Goal: Communication & Community: Answer question/provide support

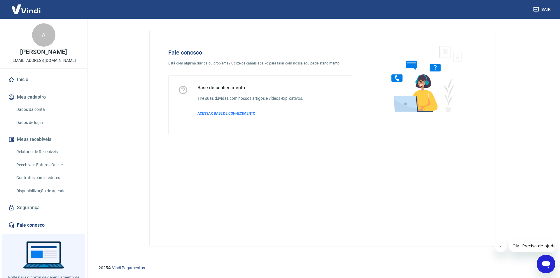
click at [550, 262] on icon "Abrir janela de mensagens" at bounding box center [546, 264] width 11 height 11
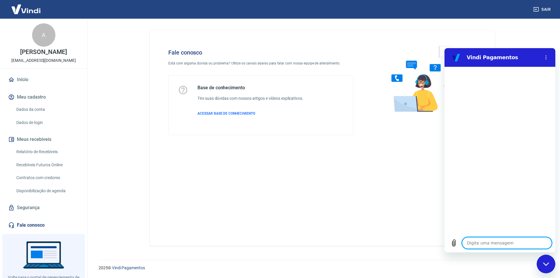
type textarea "B"
type textarea "x"
type textarea "Bo"
type textarea "x"
type textarea "Bom"
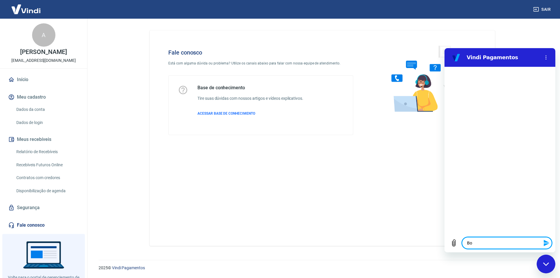
type textarea "x"
type textarea "Bom"
type textarea "x"
type textarea "Bom d"
type textarea "x"
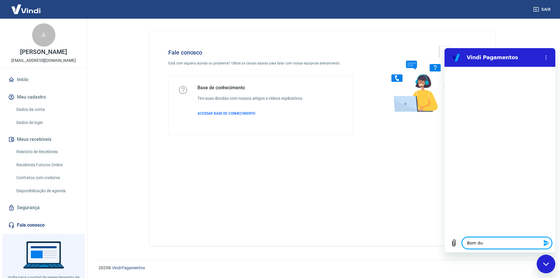
type textarea "Bom dui"
type textarea "x"
type textarea "Bom duia"
type textarea "x"
type textarea "Bom dui"
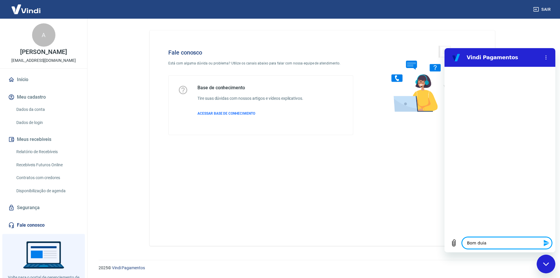
type textarea "x"
type textarea "Bom du"
type textarea "x"
type textarea "Bom d"
type textarea "x"
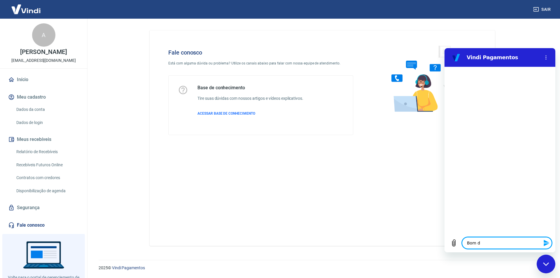
type textarea "Bom di"
type textarea "x"
type textarea "Bom dia"
type textarea "x"
type textarea "Bom dia!"
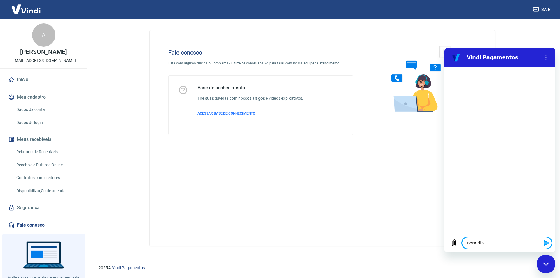
type textarea "x"
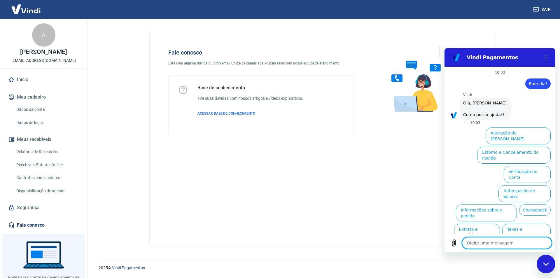
scroll to position [14, 0]
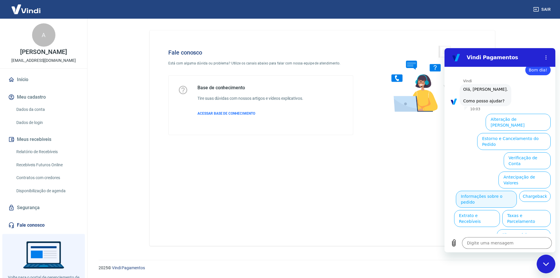
click at [517, 191] on button "Informações sobre o pedido" at bounding box center [486, 199] width 61 height 17
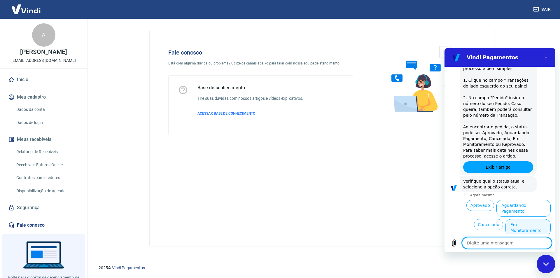
scroll to position [114, 0]
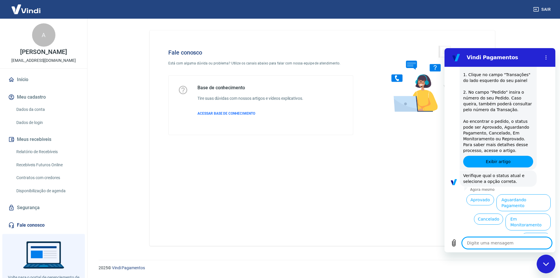
drag, startPoint x: 482, startPoint y: 214, endPoint x: 487, endPoint y: 208, distance: 7.7
click at [482, 214] on button "Cancelado" at bounding box center [488, 219] width 29 height 11
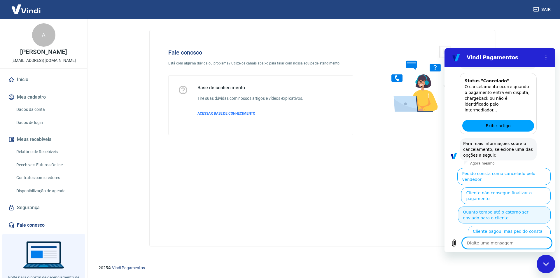
scroll to position [382, 0]
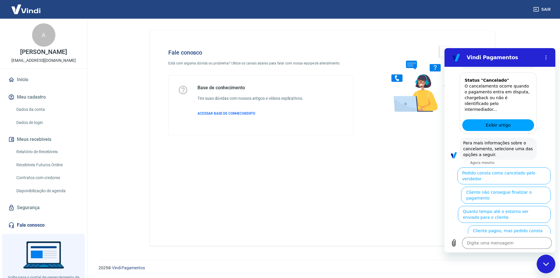
click at [504, 225] on button "Cliente pagou, mas pedido consta como 'cancelado'" at bounding box center [509, 233] width 83 height 17
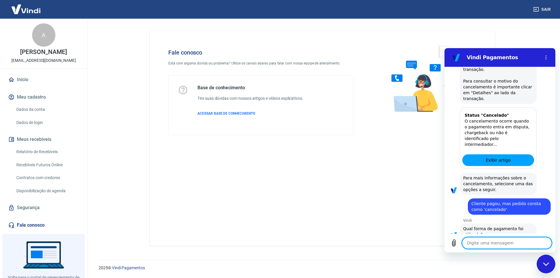
scroll to position [388, 0]
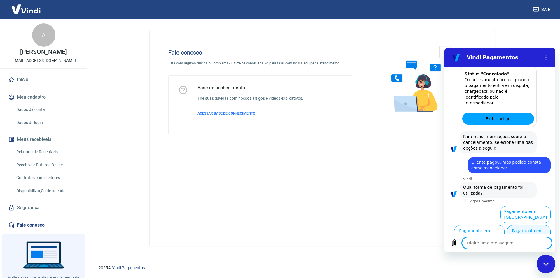
click at [523, 225] on button "Pagamento em Pix" at bounding box center [529, 233] width 44 height 17
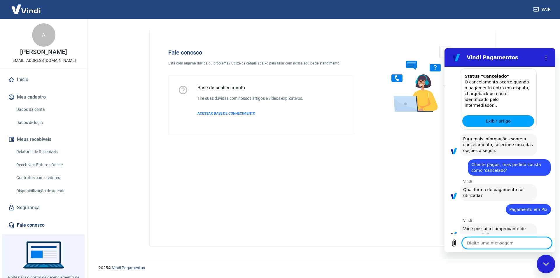
scroll to position [401, 0]
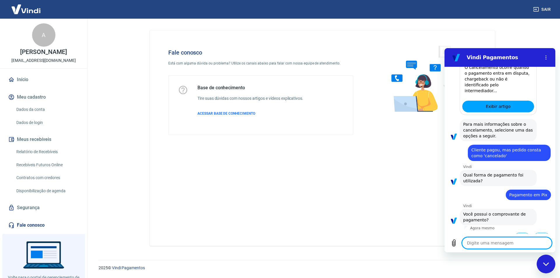
click at [517, 233] on button "Sim" at bounding box center [522, 238] width 17 height 11
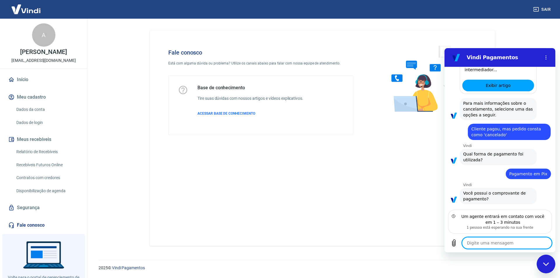
scroll to position [448, 0]
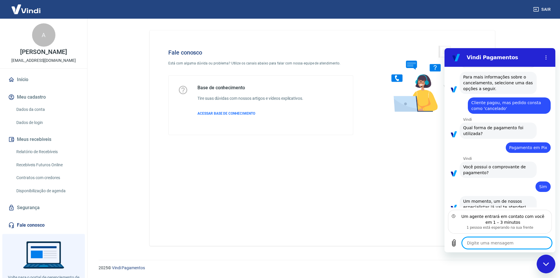
drag, startPoint x: 510, startPoint y: 245, endPoint x: 517, endPoint y: 237, distance: 10.9
click at [510, 246] on textarea at bounding box center [507, 243] width 90 height 12
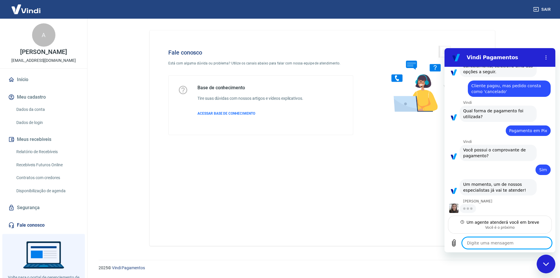
type textarea "x"
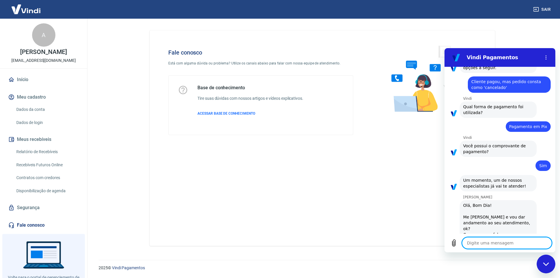
scroll to position [470, 0]
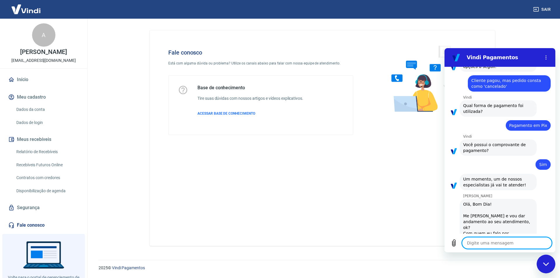
type textarea "B"
type textarea "x"
type textarea "Bo"
type textarea "x"
type textarea "Bom"
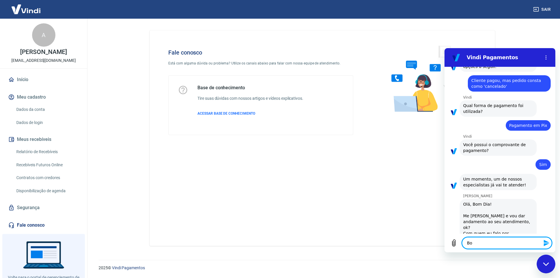
type textarea "x"
type textarea "Bom"
type textarea "x"
type textarea "Bom d"
type textarea "x"
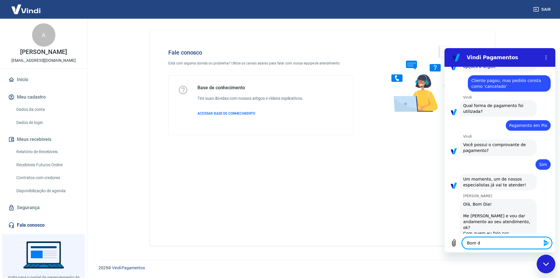
type textarea "Bom di"
type textarea "x"
type textarea "Bom dia"
type textarea "x"
type textarea "Bom dia,"
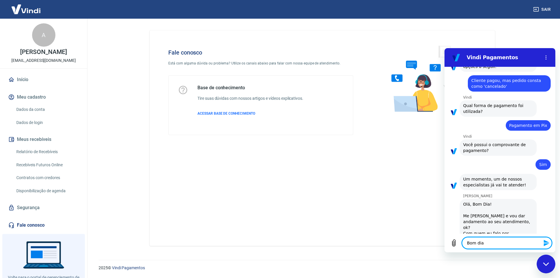
type textarea "x"
type textarea "Bom dia,"
type textarea "x"
type textarea "Bom dia, S"
type textarea "x"
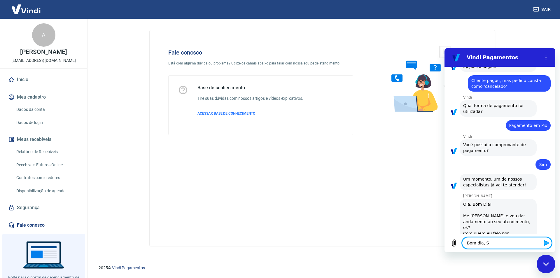
type textarea "Bom dia, Si"
type textarea "x"
type textarea "Bom dia, Sil"
type textarea "x"
type textarea "Bom dia, Silv"
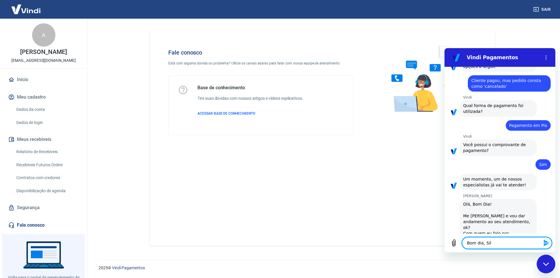
type textarea "x"
type textarea "Bom dia, [PERSON_NAME]"
type textarea "x"
type textarea "Bom dia, [PERSON_NAME]"
type textarea "x"
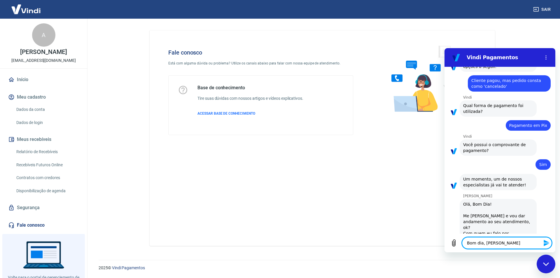
type textarea "Bom dia, [PERSON_NAME]"
type textarea "x"
type textarea "Bom dia, [PERSON_NAME]!"
type textarea "x"
type textarea "Bom dia, [PERSON_NAME]!"
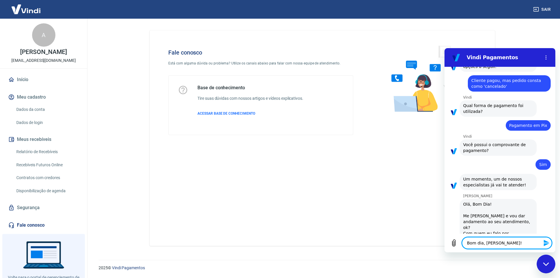
type textarea "x"
type textarea "Bom dia, [PERSON_NAME]! S"
type textarea "x"
type textarea "Bom dia, [PERSON_NAME]! So"
type textarea "x"
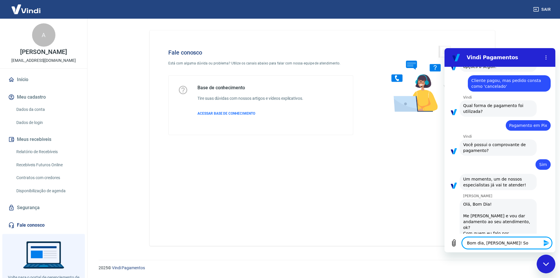
type textarea "Bom dia, [PERSON_NAME]! Sou"
type textarea "x"
type textarea "Bom dia, [PERSON_NAME]! Sou"
type textarea "x"
type textarea "Bom dia, [PERSON_NAME]! Sou C"
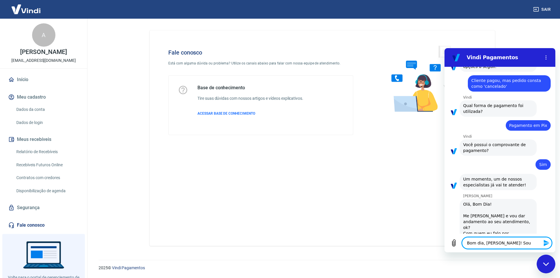
type textarea "x"
type textarea "Bom dia, [PERSON_NAME]! Sou Ca"
type textarea "x"
type textarea "Bom dia, [PERSON_NAME]! Sou Cam"
type textarea "x"
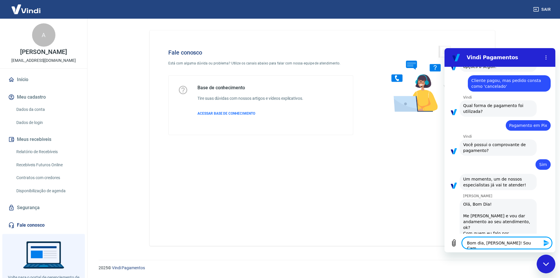
type textarea "Bom dia, [PERSON_NAME]! Sou Cami"
type textarea "x"
type textarea "Bom dia, [PERSON_NAME]! Sou Camil"
type textarea "x"
type textarea "Bom dia, [PERSON_NAME]! Sou Camila"
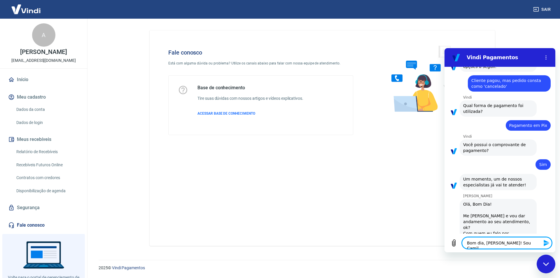
type textarea "x"
type textarea "Bom dia, [PERSON_NAME]! Sou Camila"
type textarea "x"
type textarea "Bom dia, [PERSON_NAME]! Sou Camila 9"
type textarea "x"
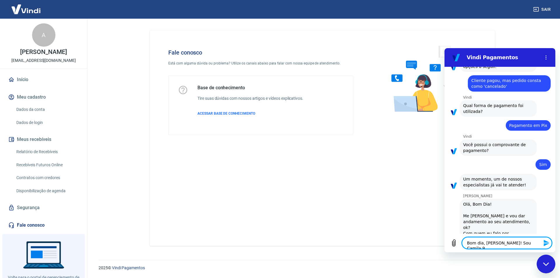
type textarea "Bom dia, [PERSON_NAME]! Sou Camila"
type textarea "x"
type textarea "Bom dia, [PERSON_NAME]! Sou Camila"
type textarea "x"
type textarea "Bom dia, [PERSON_NAME]! Sou Camila"
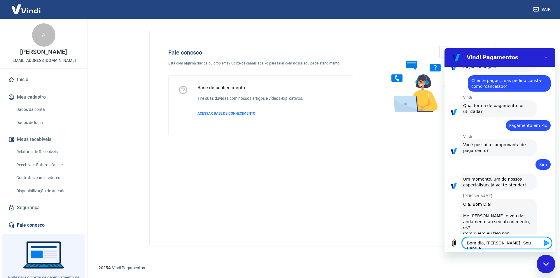
type textarea "x"
type textarea "Bom dia, [PERSON_NAME]! Sou Camila ("
type textarea "x"
type textarea "Bom dia, [PERSON_NAME]! Sou Camila (f"
type textarea "x"
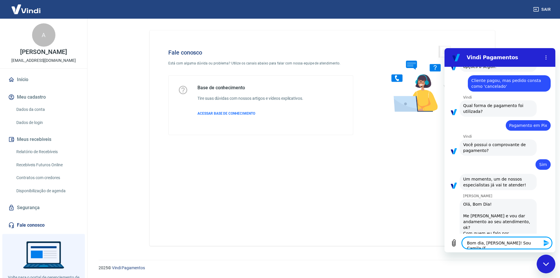
type textarea "Bom dia, [PERSON_NAME]! Sou Camila (fu"
type textarea "x"
type textarea "Bom dia, [PERSON_NAME]! Sou Camila (fun"
type textarea "x"
type textarea "Bom dia, [PERSON_NAME]! Sou Camila (func"
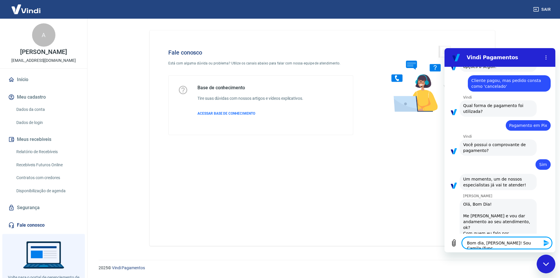
type textarea "x"
type textarea "Bom dia, [PERSON_NAME]! Sou Camila (funci"
type textarea "x"
type textarea "Bom dia, [PERSON_NAME]! Sou Camila (funcio"
type textarea "x"
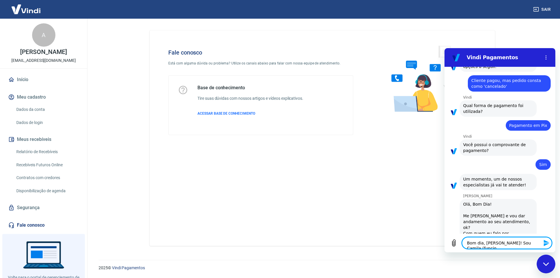
type textarea "Bom dia, [PERSON_NAME]! Sou Camila (funcion"
type textarea "x"
type textarea "Bom dia, [PERSON_NAME]! Sou Camila (funcioná"
type textarea "x"
type textarea "Bom dia, [PERSON_NAME]! Sou Camila (funcionár"
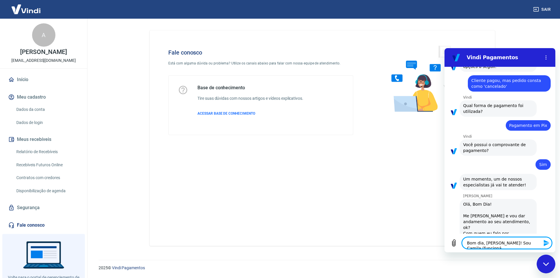
type textarea "x"
type textarea "Bom dia, [PERSON_NAME]! Sou Camila (funcionári"
type textarea "x"
type textarea "Bom dia, [PERSON_NAME]! Sou Camila (funcionária"
type textarea "x"
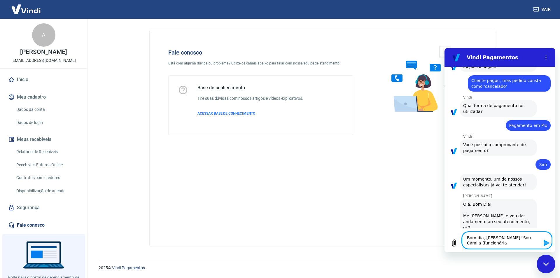
type textarea "Bom dia, [PERSON_NAME]! Sou Camila (funcionária"
type textarea "x"
type textarea "Bom dia, [PERSON_NAME]! Sou Camila (funcionária d"
type textarea "x"
type textarea "Bom dia, [PERSON_NAME]! Sou Camila (funcionária da"
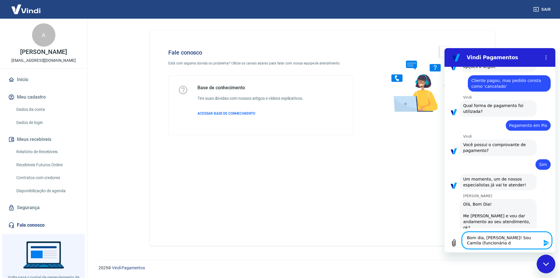
type textarea "x"
type textarea "Bom dia, [PERSON_NAME]! Sou Camila (funcionária da"
type textarea "x"
type textarea "Bom dia, [PERSON_NAME]! Sou Camila (funcionária da e"
type textarea "x"
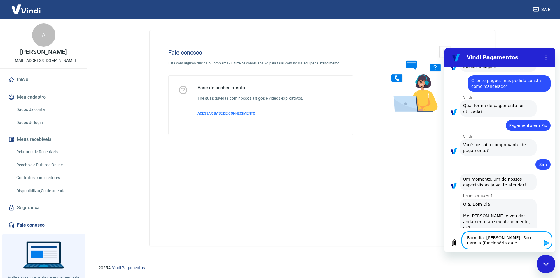
type textarea "Bom dia, [PERSON_NAME]! Sou Camila (funcionária da em"
type textarea "x"
type textarea "Bom dia, [PERSON_NAME]! Sou Camila (funcionária da emp"
type textarea "x"
type textarea "Bom dia, [PERSON_NAME]! Sou Camila (funcionária da empr"
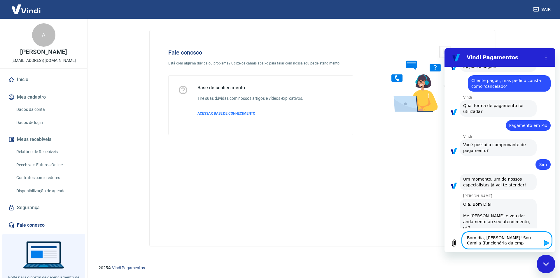
type textarea "x"
type textarea "Bom dia, [PERSON_NAME]! Sou Camila (funcionária da empre"
type textarea "x"
type textarea "Bom dia, [PERSON_NAME]! Sou Camila (funcionária da empres"
type textarea "x"
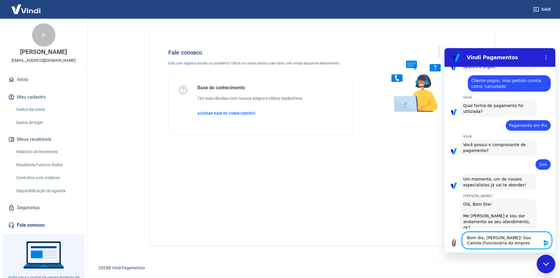
type textarea "Bom dia, [PERSON_NAME]! Sou Camila (funcionária da empresa"
type textarea "x"
type textarea "Bom dia, [PERSON_NAME]! Sou Camila (funcionária da empresa)"
type textarea "x"
type textarea "Bom dia, [PERSON_NAME]! Sou Camila (funcionária da empresa)."
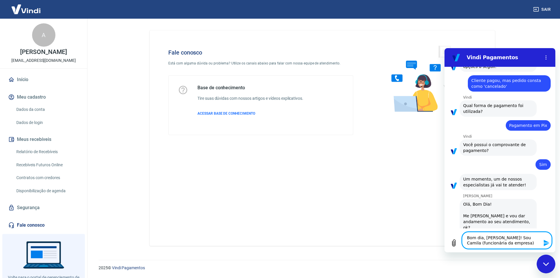
type textarea "x"
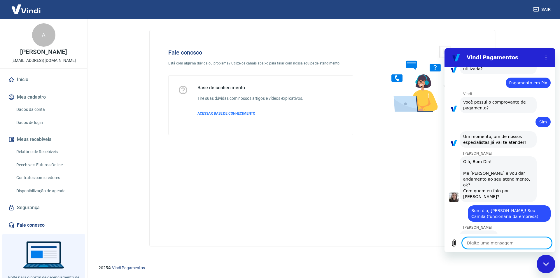
scroll to position [512, 0]
type textarea "x"
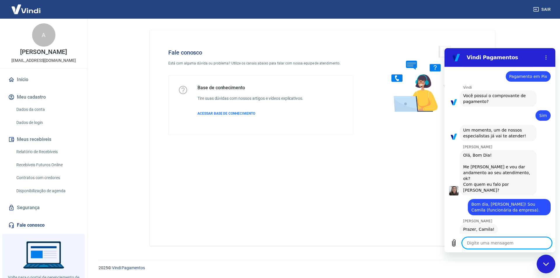
scroll to position [520, 0]
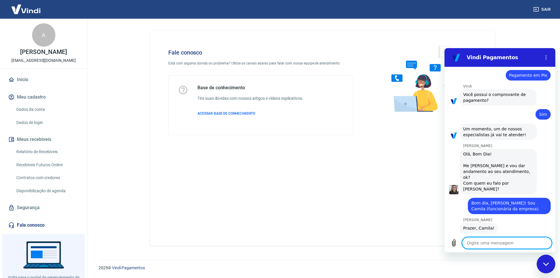
type textarea "U"
type textarea "x"
type textarea "Um"
type textarea "x"
type textarea "Uma"
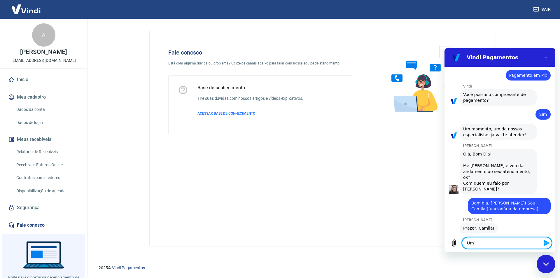
type textarea "x"
type textarea "Uma"
type textarea "x"
type textarea "Uma c"
type textarea "x"
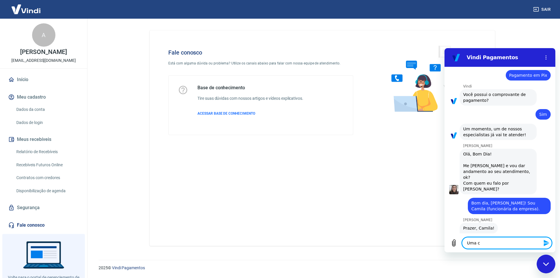
type textarea "Uma cl"
type textarea "x"
type textarea "Uma cli"
type textarea "x"
type textarea "Uma clie"
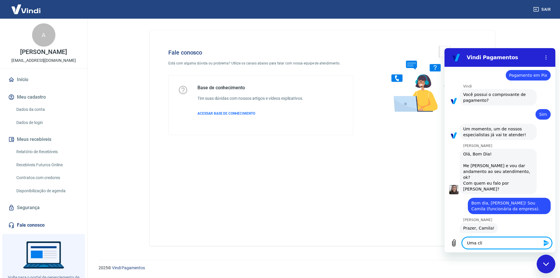
type textarea "x"
type textarea "Uma clien"
type textarea "x"
type textarea "Uma client"
type textarea "x"
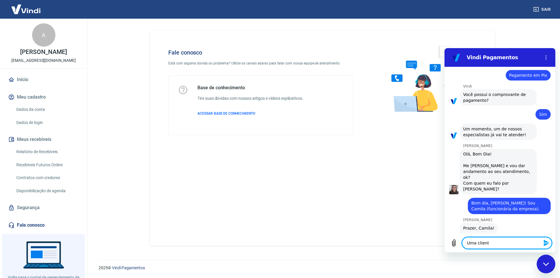
type textarea "Uma cliente"
type textarea "x"
type textarea "Uma cliente"
type textarea "x"
type textarea "Uma cliente e"
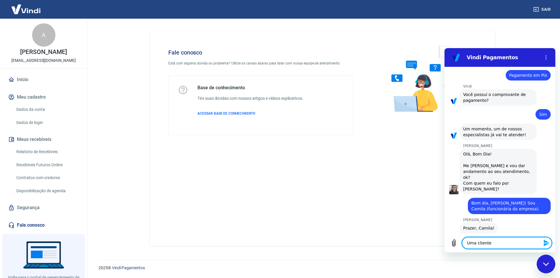
type textarea "x"
type textarea "Uma cliente es"
type textarea "x"
type textarea "Uma cliente e"
type textarea "x"
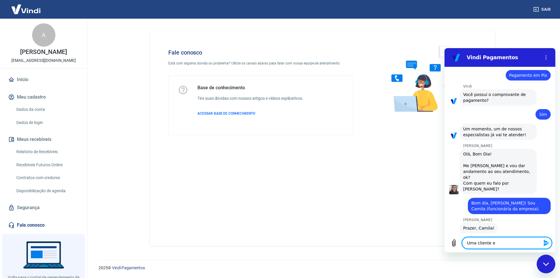
type textarea "Uma cliente en"
type textarea "x"
type textarea "Uma cliente ent"
type textarea "x"
type textarea "Uma cliente entr"
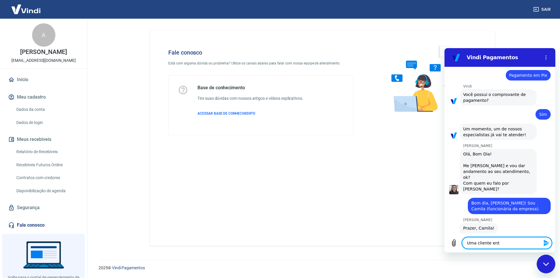
type textarea "x"
type textarea "Uma cliente entro"
type textarea "x"
type textarea "Uma cliente entrou"
type textarea "x"
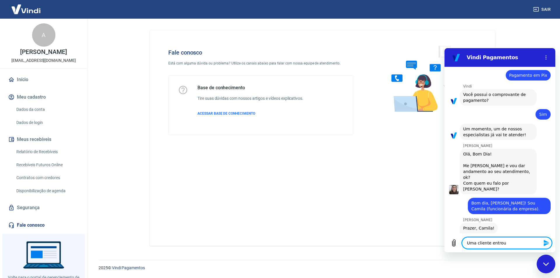
type textarea "Uma cliente entrou"
type textarea "x"
type textarea "Uma cliente entrou e"
type textarea "x"
type textarea "Uma cliente entrou em"
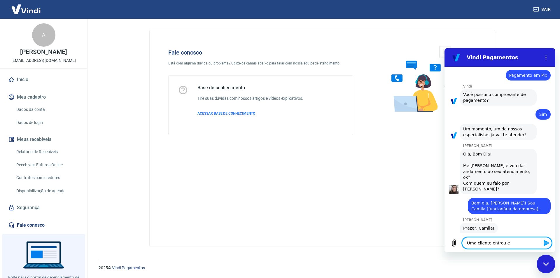
type textarea "x"
type textarea "Uma cliente entrou em"
type textarea "x"
type textarea "[PERSON_NAME] cliente entrou em c"
type textarea "x"
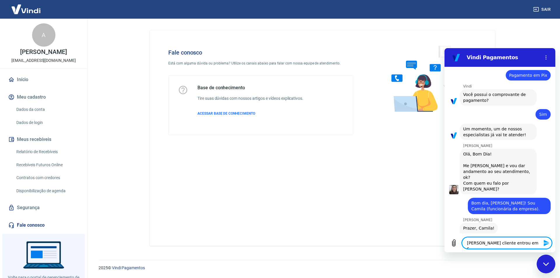
type textarea "[PERSON_NAME] cliente entrou em co"
type textarea "x"
type textarea "[PERSON_NAME] cliente entrou em con"
type textarea "x"
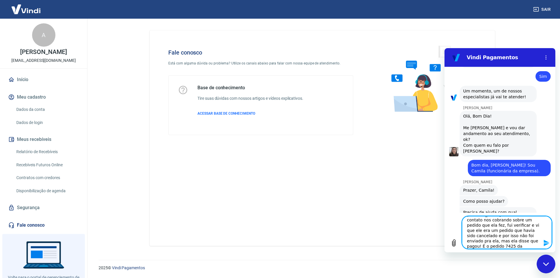
scroll to position [0, 0]
click at [513, 238] on textarea "[PERSON_NAME] cliente entrou em contato nos cobrando sobre um pedido que ela fe…" at bounding box center [507, 232] width 90 height 33
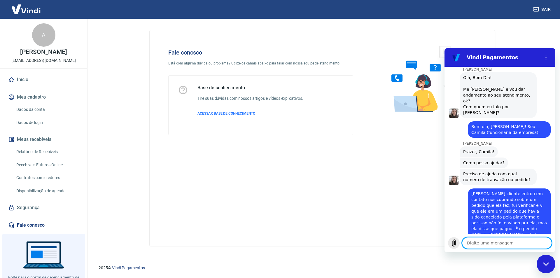
scroll to position [598, 0]
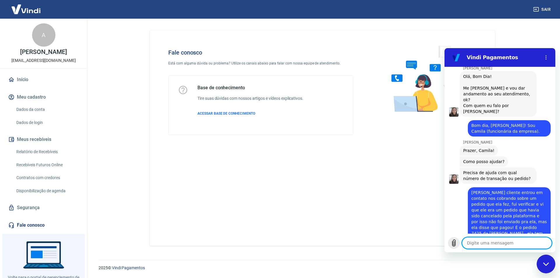
click at [455, 242] on icon "Carregar arquivo" at bounding box center [454, 243] width 7 height 7
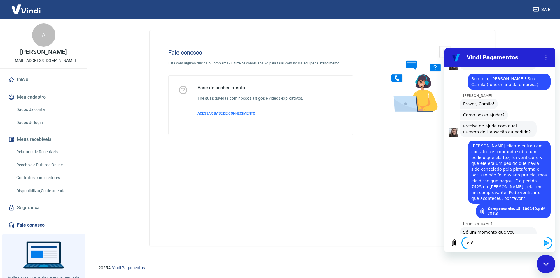
scroll to position [646, 0]
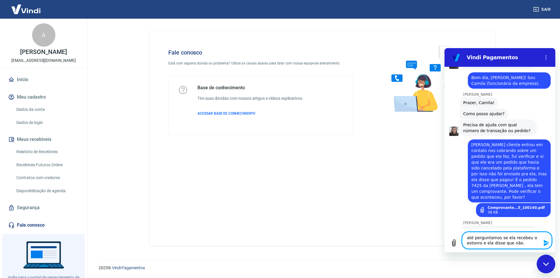
click at [480, 243] on textarea "até perguntamos se ela recebeu o estonro e ela disse que não." at bounding box center [507, 240] width 90 height 17
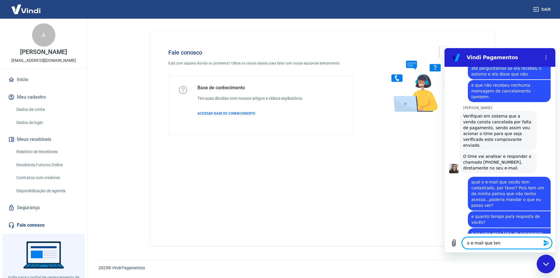
scroll to position [839, 0]
paste textarea "[EMAIL_ADDRESS][DOMAIN_NAME]"
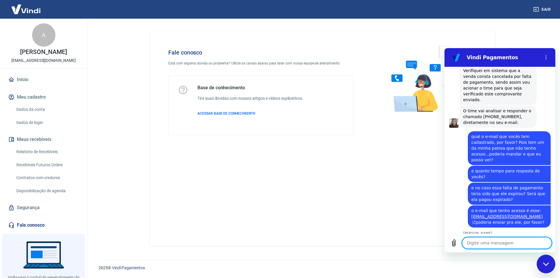
scroll to position [885, 0]
click at [482, 241] on textarea at bounding box center [507, 243] width 90 height 12
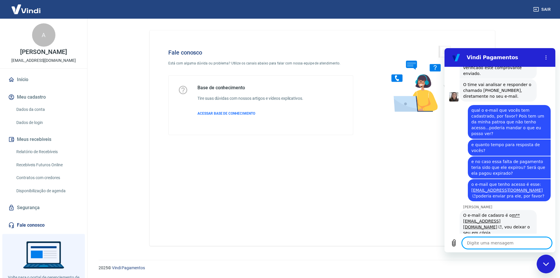
scroll to position [913, 0]
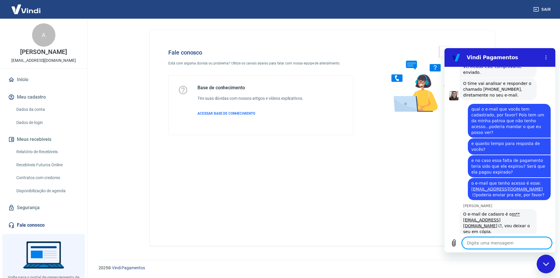
click at [515, 244] on textarea at bounding box center [507, 243] width 90 height 12
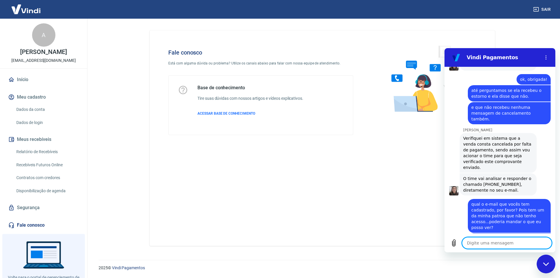
scroll to position [796, 0]
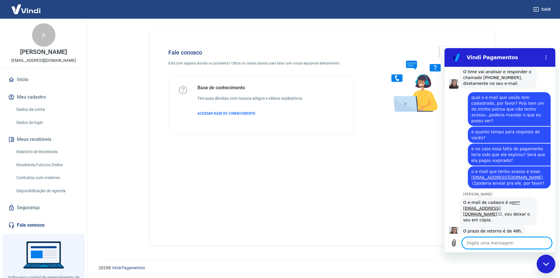
click at [515, 244] on textarea at bounding box center [507, 243] width 90 height 12
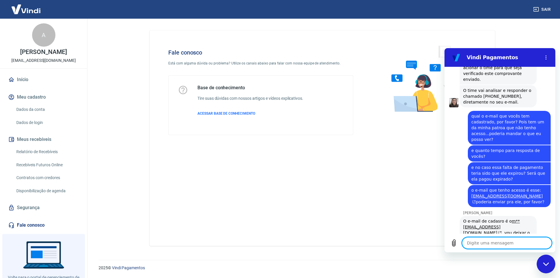
scroll to position [945, 0]
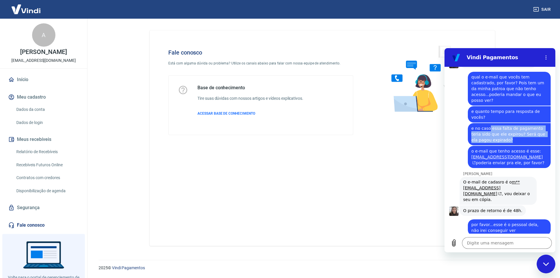
drag, startPoint x: 489, startPoint y: 94, endPoint x: 507, endPoint y: 105, distance: 21.0
click at [507, 125] on span "e no caso essa falta de pagamento teria sido que ele expirou? Será que ela pago…" at bounding box center [510, 134] width 76 height 18
copy span "essa falta de pagamento teria sido que ele expirou? Será que ela pagou expirado?"
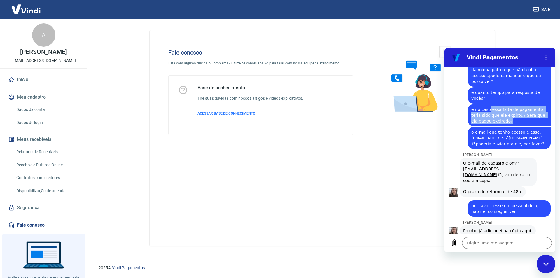
scroll to position [974, 0]
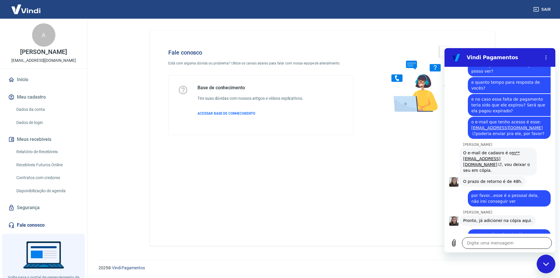
click at [491, 244] on textarea at bounding box center [507, 243] width 90 height 12
paste textarea "essa falta de pagamento teria sido que ele expirou? Será que ela pagou expirado?"
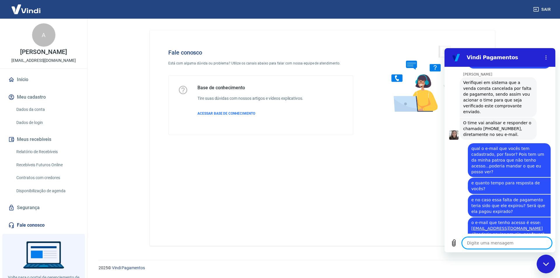
scroll to position [792, 0]
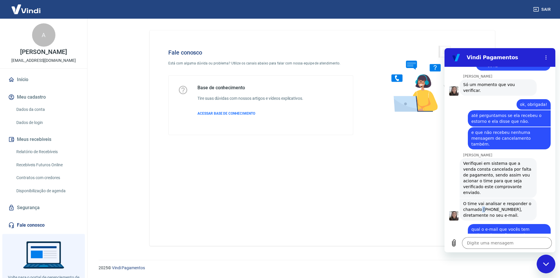
click at [484, 201] on span "O time vai analisar e responder o chamado [PHONE_NUMBER], diretamente no seu e-…" at bounding box center [498, 210] width 70 height 18
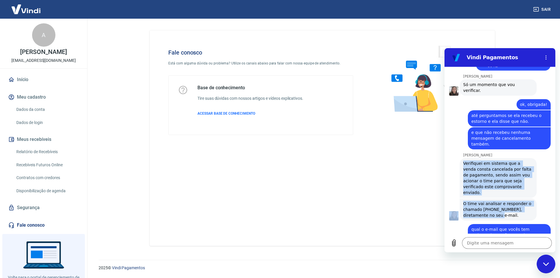
drag, startPoint x: 464, startPoint y: 128, endPoint x: 491, endPoint y: 181, distance: 59.7
click at [491, 181] on div "10:03 diz: Bom dia! Enviado · 10:03 [PERSON_NAME] diz: [PERSON_NAME], [PERSON_N…" at bounding box center [500, 150] width 111 height 167
copy div "Verifiquei em sistema que a venda consta cancelada por falta de pagamento, send…"
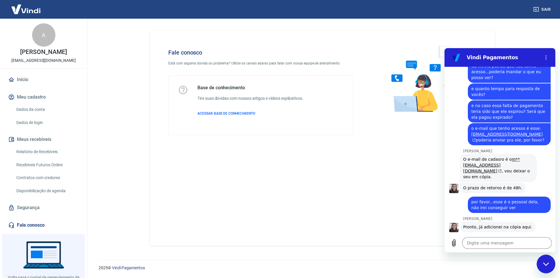
scroll to position [997, 0]
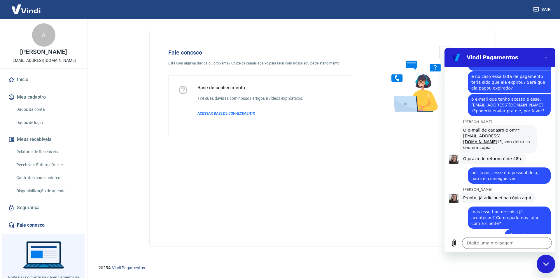
click at [519, 271] on div "[PERSON_NAME] está digitando" at bounding box center [502, 275] width 106 height 9
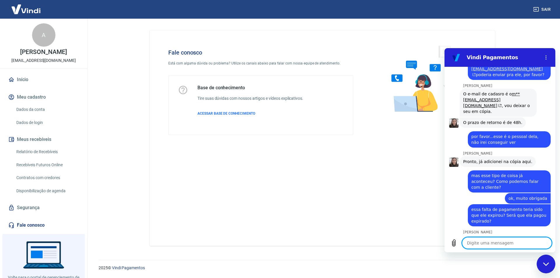
scroll to position [1034, 0]
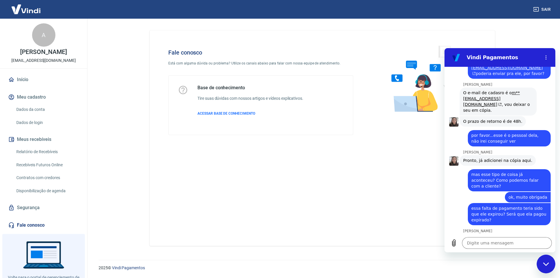
drag, startPoint x: 465, startPoint y: 192, endPoint x: 478, endPoint y: 223, distance: 34.3
click at [478, 236] on span "Sim, pode ter acontecido alguma intermitência na comunicação entre a Vindi e o …" at bounding box center [498, 253] width 70 height 35
click at [466, 236] on span "Sim, pode ter acontecido alguma intermitência na comunicação entre a Vindi e o …" at bounding box center [498, 253] width 70 height 35
drag, startPoint x: 463, startPoint y: 193, endPoint x: 476, endPoint y: 219, distance: 29.3
click at [478, 236] on span "Sim, pode ter acontecido alguma intermitência na comunicação entre a Vindi e o …" at bounding box center [498, 253] width 70 height 35
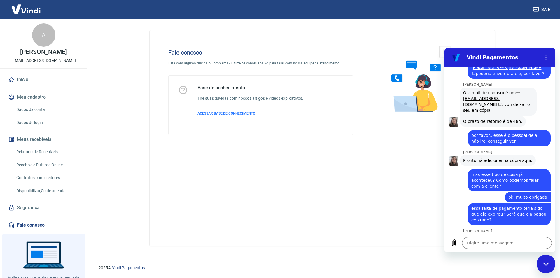
copy span "Sim, pode ter acontecido alguma intermitência na comunicação entre a Vindi e o …"
click at [494, 234] on div "[PERSON_NAME] diz: [PERSON_NAME], pode ter acontecido alguma intermitência na c…" at bounding box center [498, 254] width 77 height 40
click at [512, 242] on textarea at bounding box center [507, 243] width 90 height 12
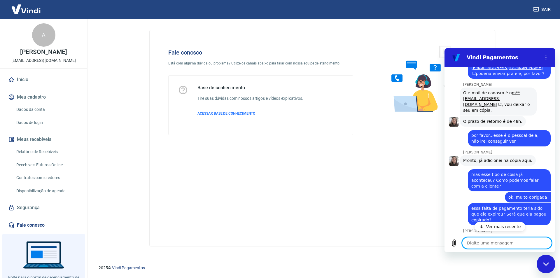
scroll to position [1062, 0]
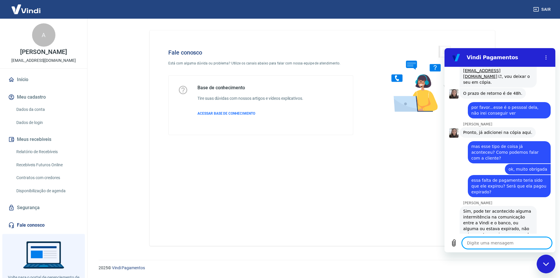
click at [494, 241] on textarea at bounding box center [507, 243] width 90 height 12
click at [506, 242] on textarea "Não, era só isso mesmo. Vou ficar no aguardo então. Obrifgada!" at bounding box center [507, 240] width 90 height 17
click at [517, 244] on textarea "Não, era só isso mesmo. Vou ficar no aguardo então. Obrigada!" at bounding box center [507, 240] width 90 height 17
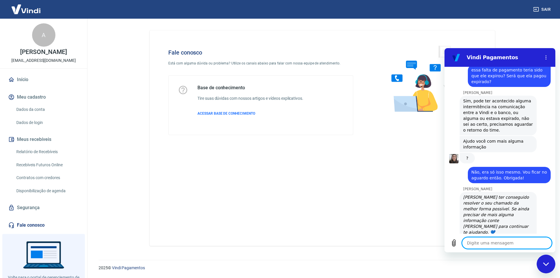
scroll to position [1224, 0]
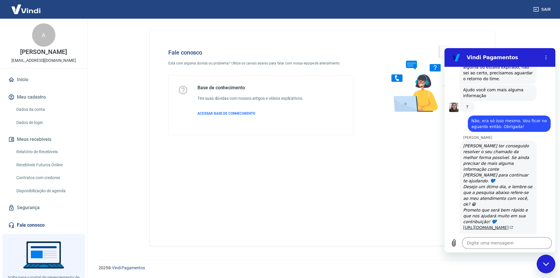
click at [499, 225] on link "[URL][DOMAIN_NAME]" at bounding box center [488, 227] width 50 height 5
